Goal: Task Accomplishment & Management: Manage account settings

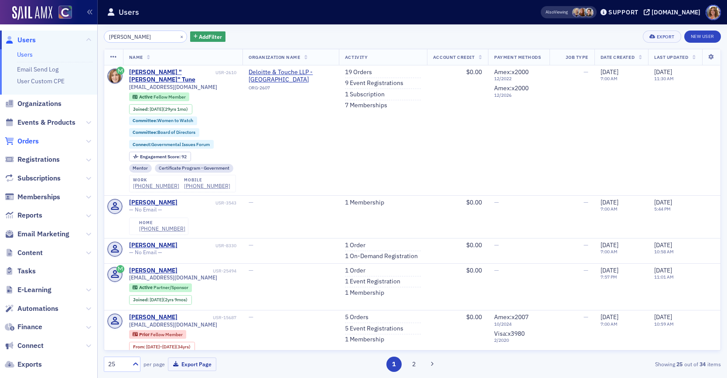
click at [25, 141] on span "Orders" at bounding box center [27, 141] width 21 height 10
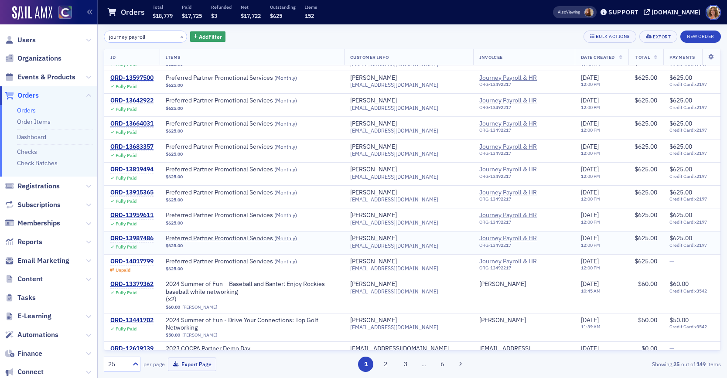
scroll to position [71, 0]
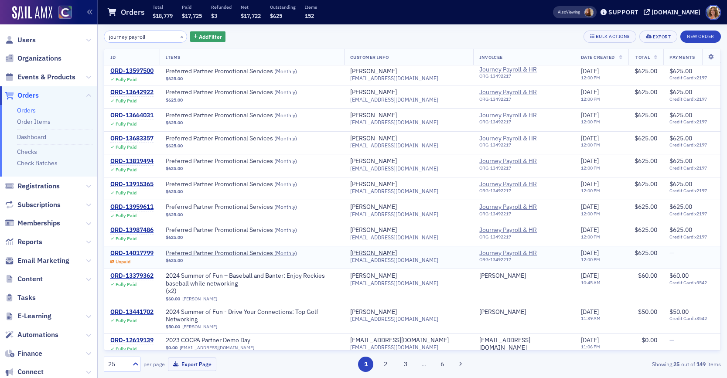
type input "journey payroll"
click at [139, 252] on div "ORD-14017799" at bounding box center [131, 253] width 43 height 8
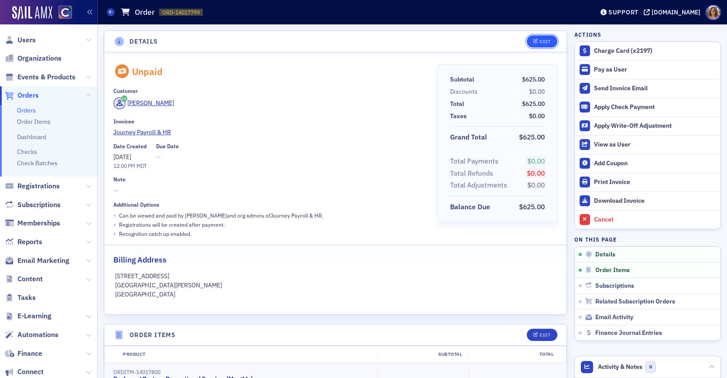
click at [544, 40] on div "Edit" at bounding box center [544, 41] width 11 height 5
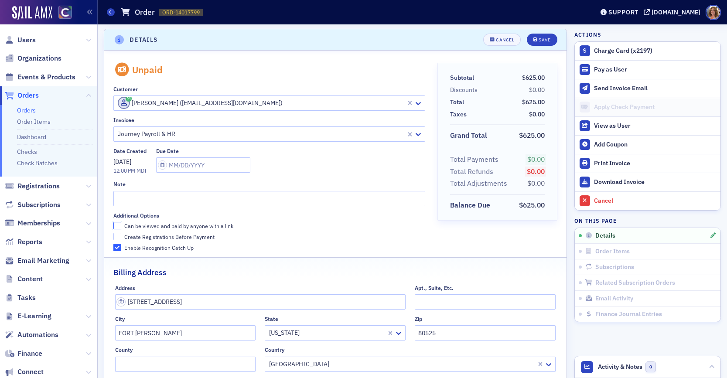
drag, startPoint x: 118, startPoint y: 224, endPoint x: 154, endPoint y: 212, distance: 37.8
click at [119, 224] on input "Can be viewed and paid by anyone with a link" at bounding box center [117, 226] width 8 height 8
checkbox input "true"
click at [540, 40] on div "Save" at bounding box center [544, 39] width 12 height 5
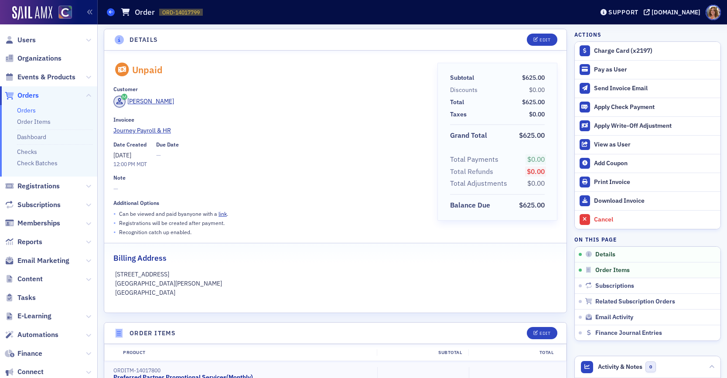
click at [111, 13] on icon at bounding box center [110, 12] width 3 height 4
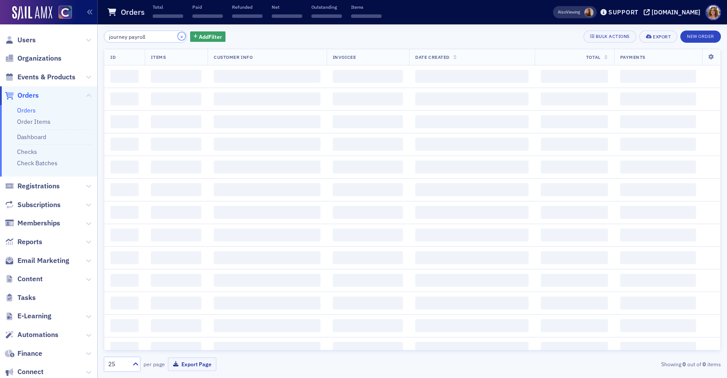
click at [178, 36] on button "×" at bounding box center [182, 36] width 8 height 8
